Goal: Information Seeking & Learning: Find specific fact

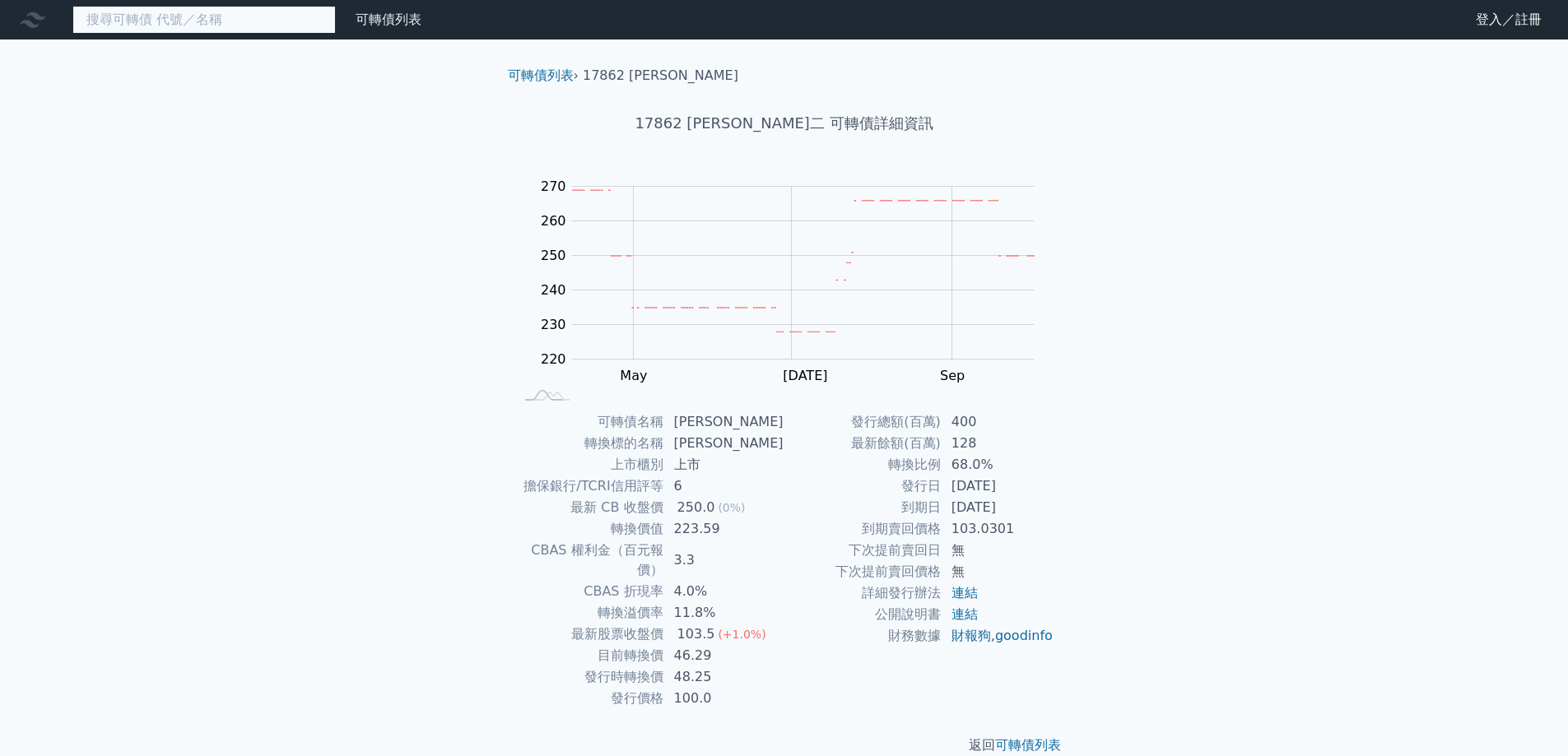
click at [211, 23] on input at bounding box center [203, 20] width 263 height 28
drag, startPoint x: 652, startPoint y: 79, endPoint x: 629, endPoint y: 79, distance: 23.0
click at [629, 79] on li "17862 [PERSON_NAME]" at bounding box center [661, 76] width 156 height 20
copy li "[PERSON_NAME]"
click at [206, 12] on input at bounding box center [203, 20] width 263 height 28
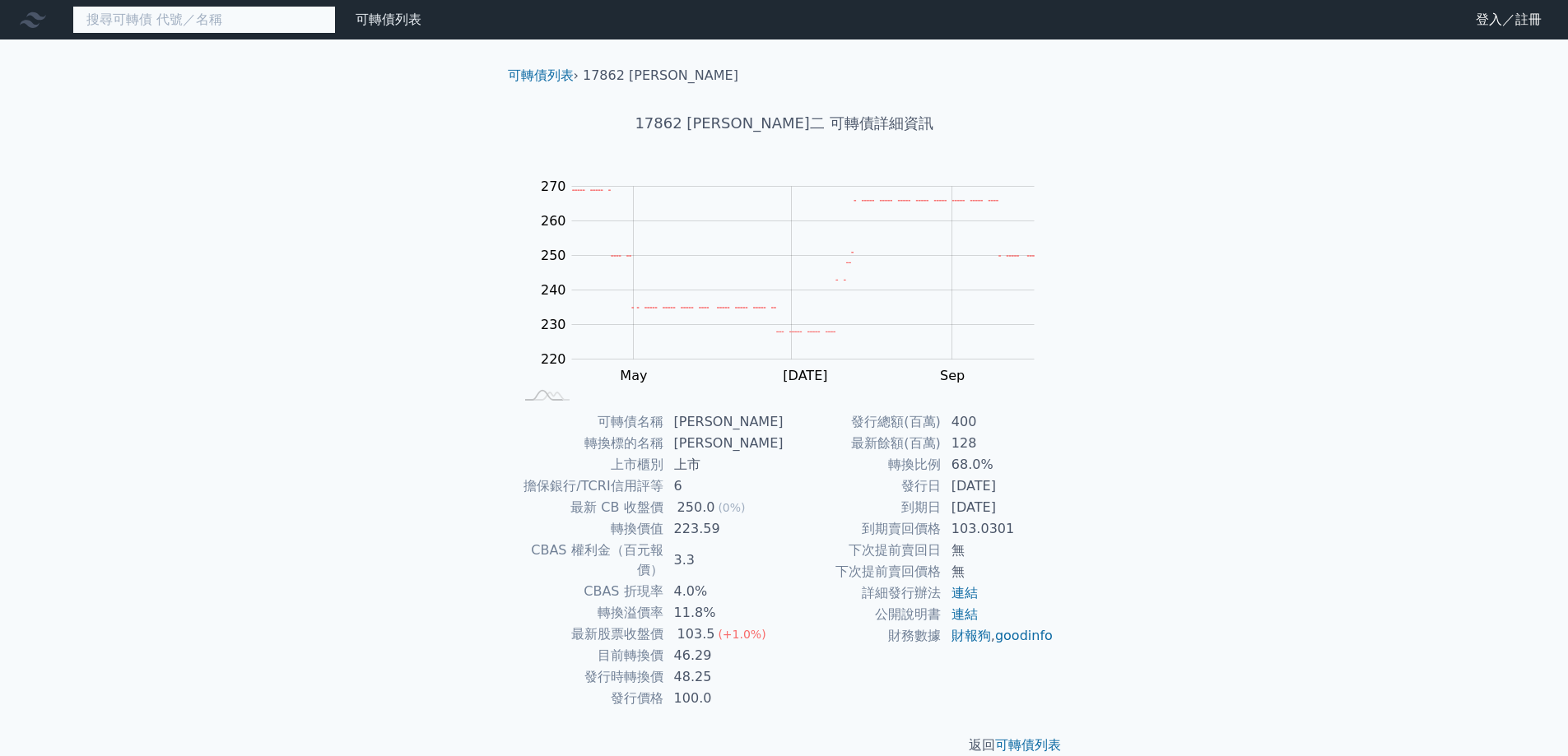
paste input "[PERSON_NAME]"
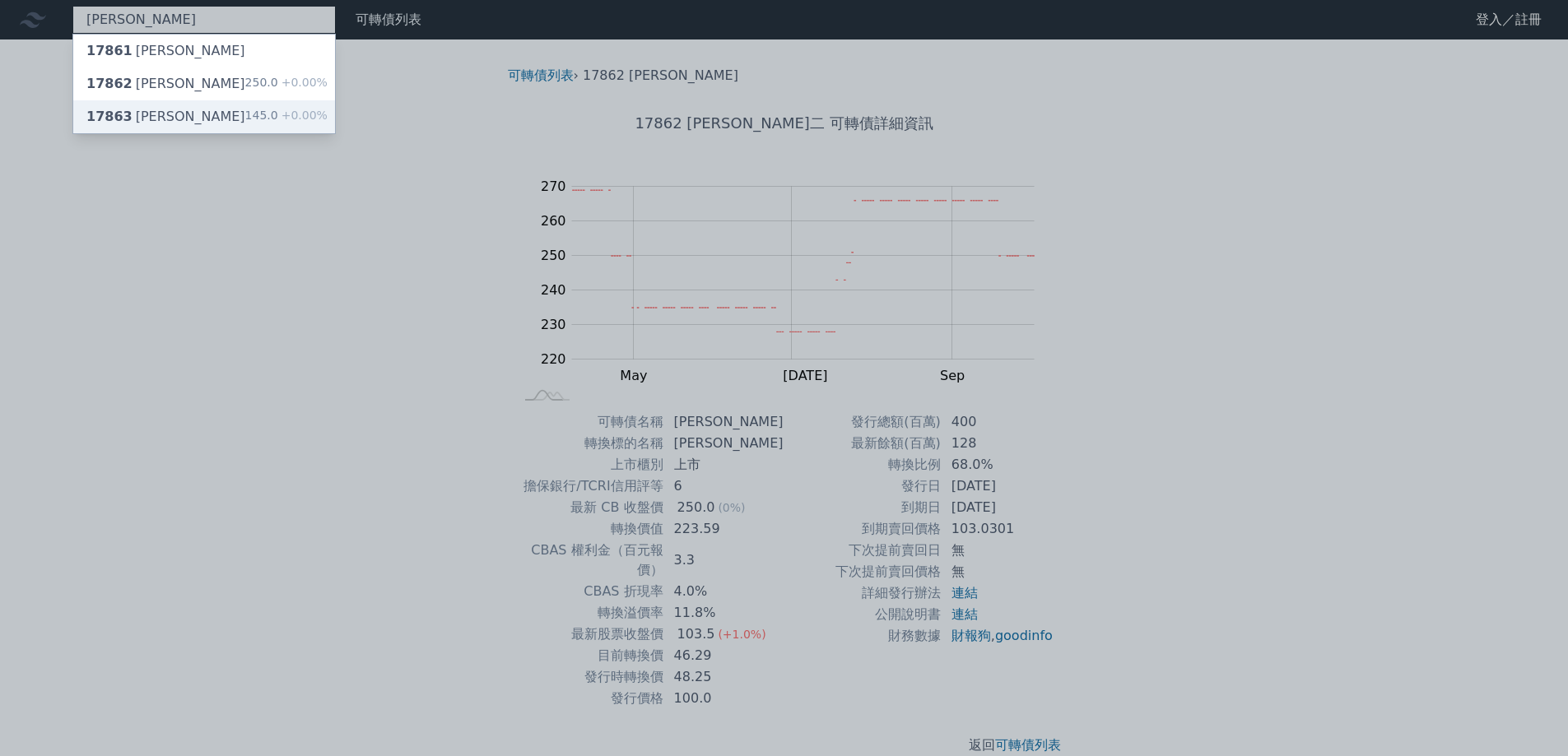
type input "[PERSON_NAME]"
click at [137, 122] on div "17863 [PERSON_NAME]" at bounding box center [165, 116] width 159 height 20
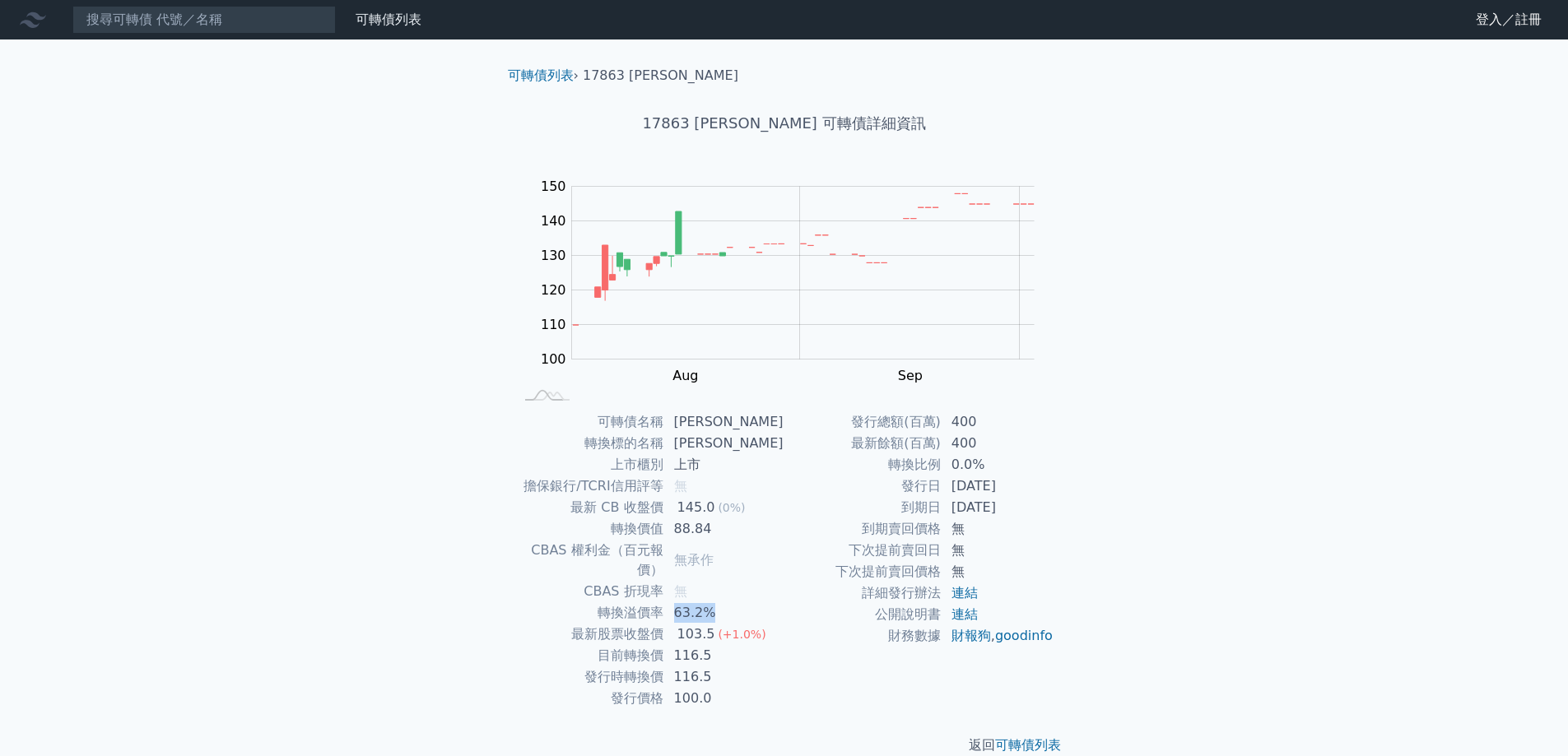
drag, startPoint x: 679, startPoint y: 594, endPoint x: 754, endPoint y: 587, distance: 75.3
click at [754, 602] on td "63.2%" at bounding box center [724, 613] width 120 height 22
